Goal: Task Accomplishment & Management: Manage account settings

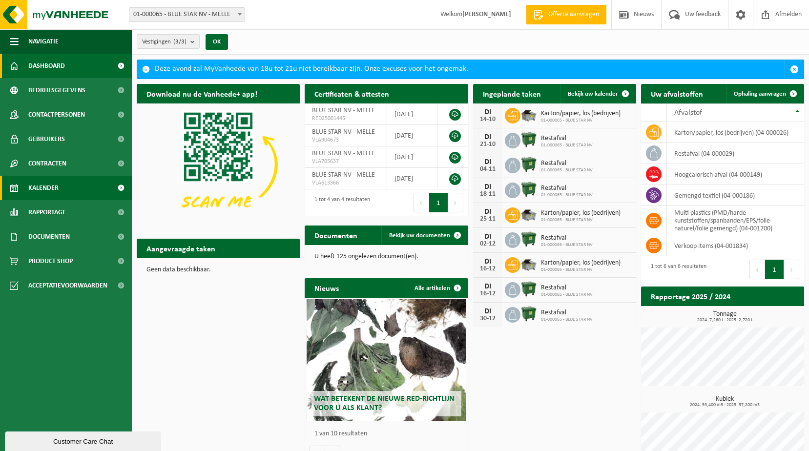
click at [45, 185] on span "Kalender" at bounding box center [43, 188] width 30 height 24
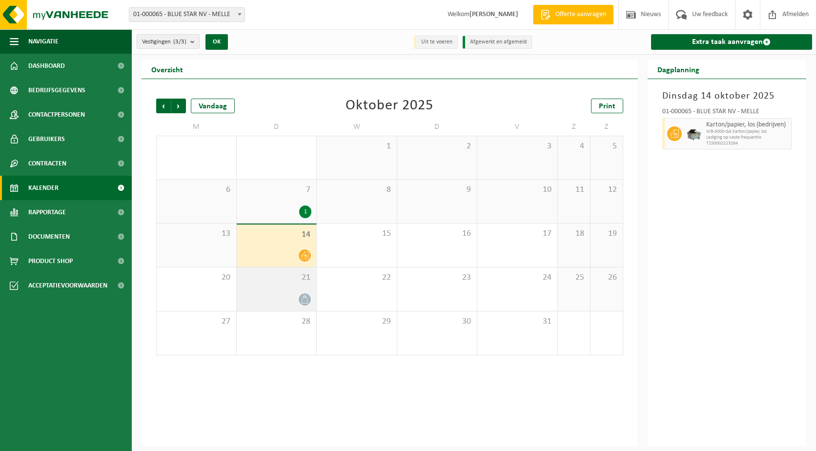
click at [286, 293] on div at bounding box center [277, 299] width 70 height 13
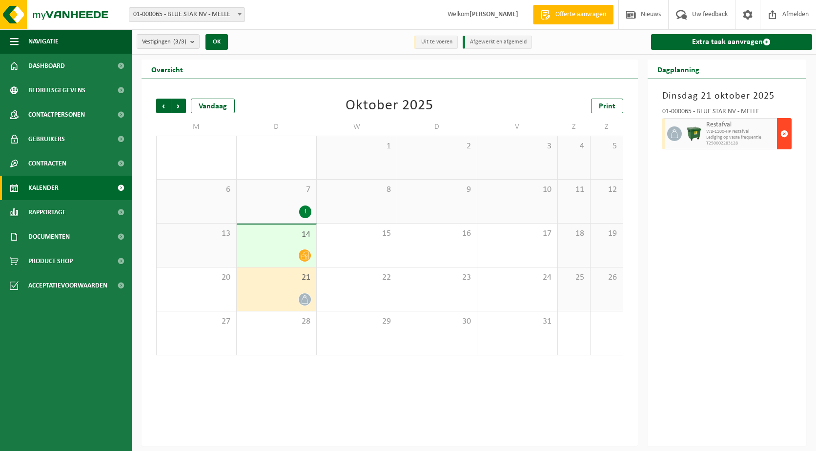
click at [787, 133] on span "button" at bounding box center [784, 134] width 8 height 20
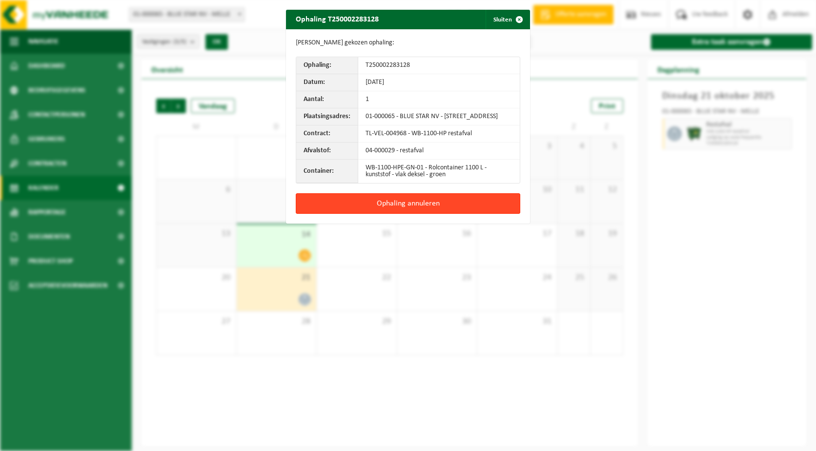
click at [402, 206] on button "Ophaling annuleren" at bounding box center [408, 203] width 224 height 20
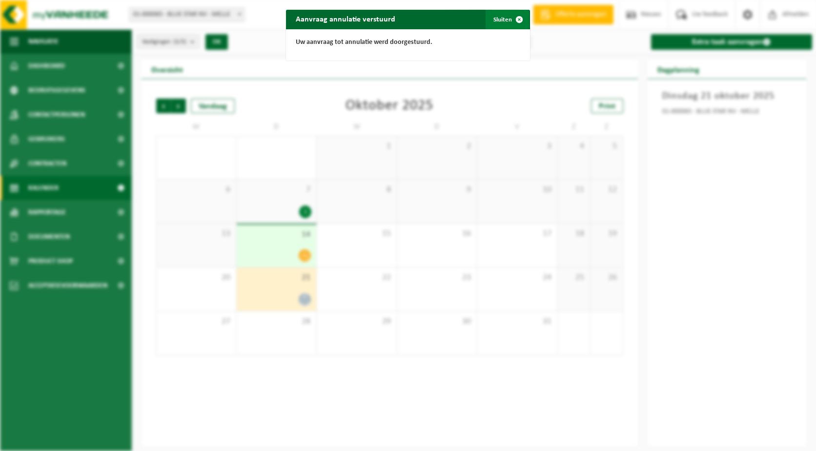
click at [497, 20] on button "Sluiten" at bounding box center [507, 20] width 43 height 20
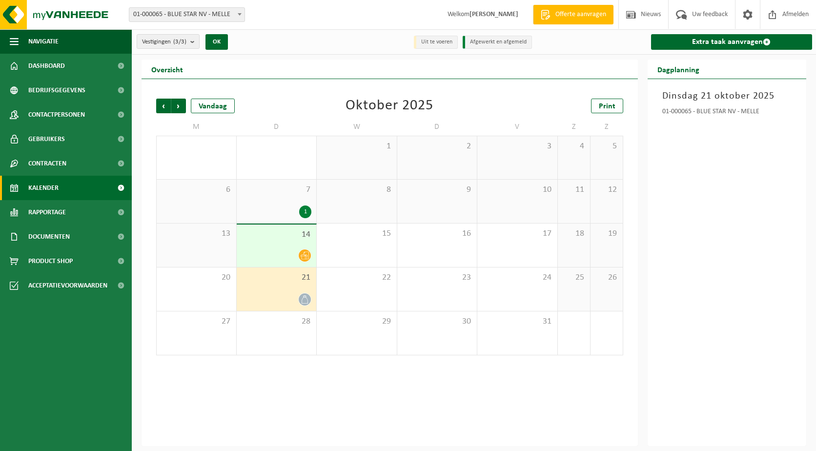
click at [270, 294] on div at bounding box center [277, 299] width 70 height 13
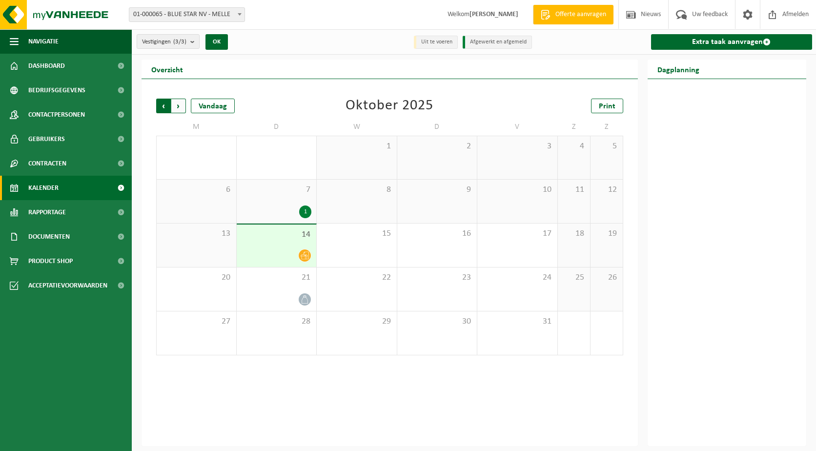
click at [179, 107] on span "Volgende" at bounding box center [178, 106] width 15 height 15
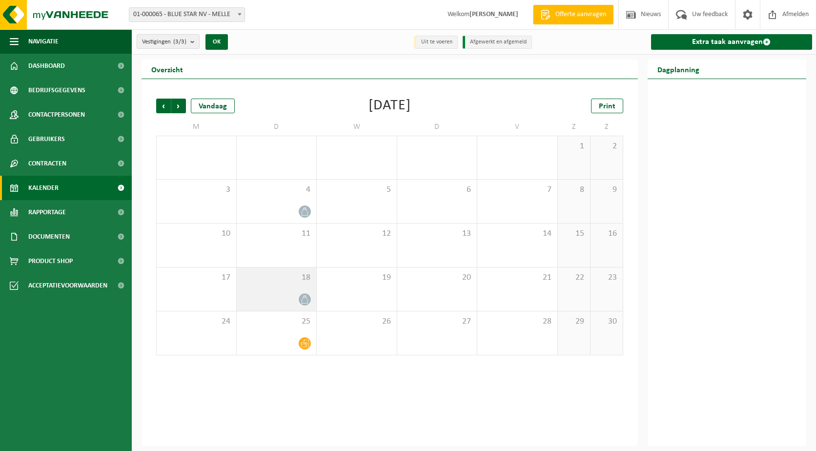
click at [289, 288] on div "18" at bounding box center [277, 288] width 80 height 43
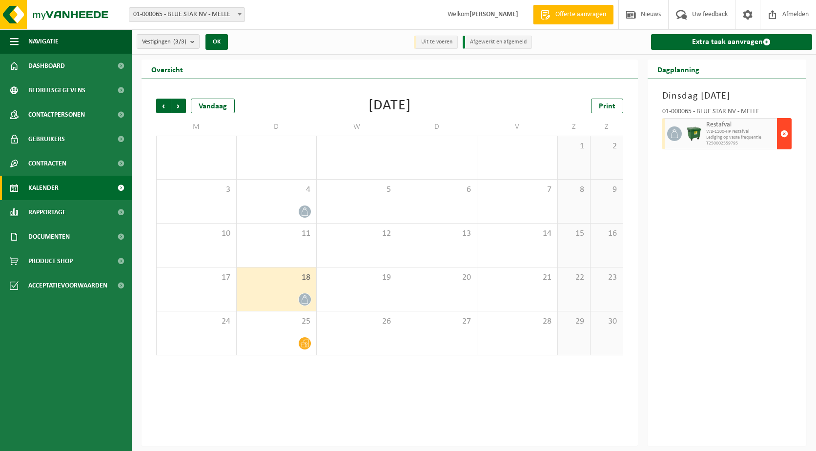
click at [785, 131] on span "button" at bounding box center [784, 134] width 8 height 20
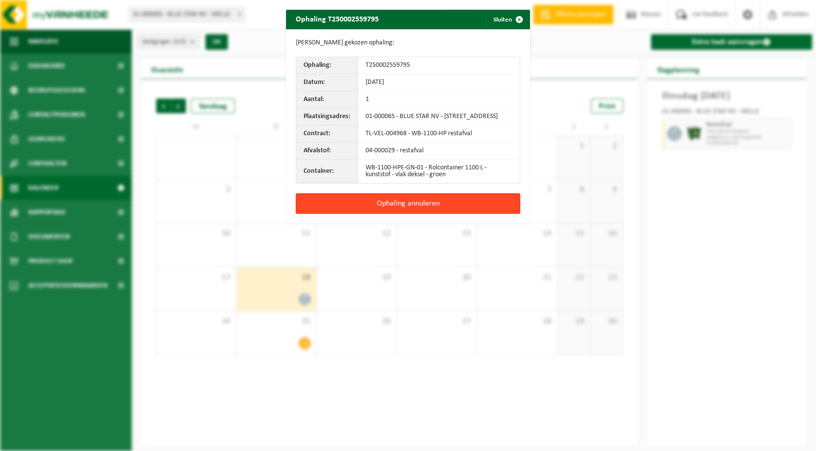
click at [405, 210] on button "Ophaling annuleren" at bounding box center [408, 203] width 224 height 20
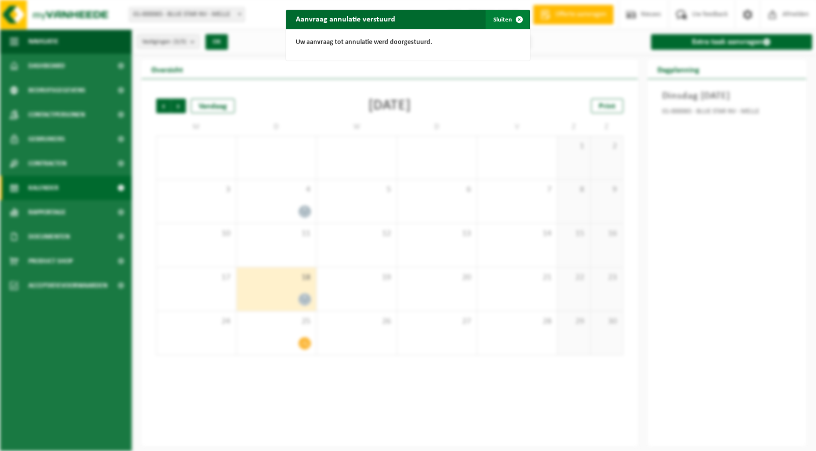
click at [504, 19] on button "Sluiten" at bounding box center [507, 20] width 43 height 20
